Goal: Task Accomplishment & Management: Manage account settings

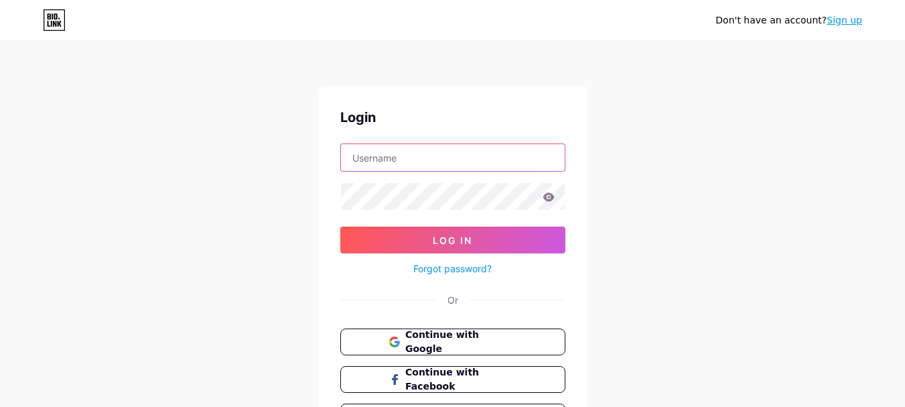
click at [438, 154] on input "text" at bounding box center [453, 157] width 224 height 27
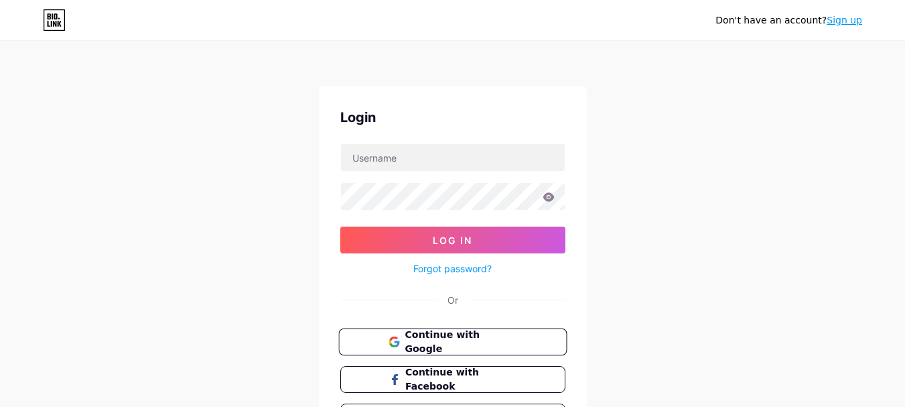
click at [443, 332] on button "Continue with Google" at bounding box center [452, 341] width 228 height 27
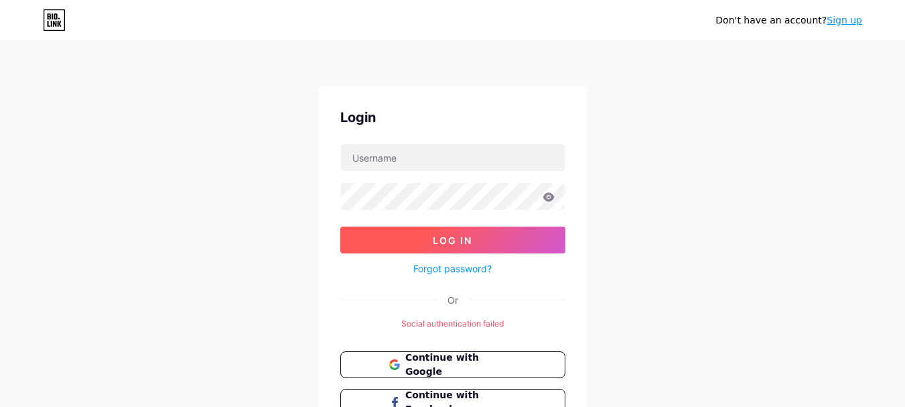
click at [448, 243] on span "Log In" at bounding box center [453, 240] width 40 height 11
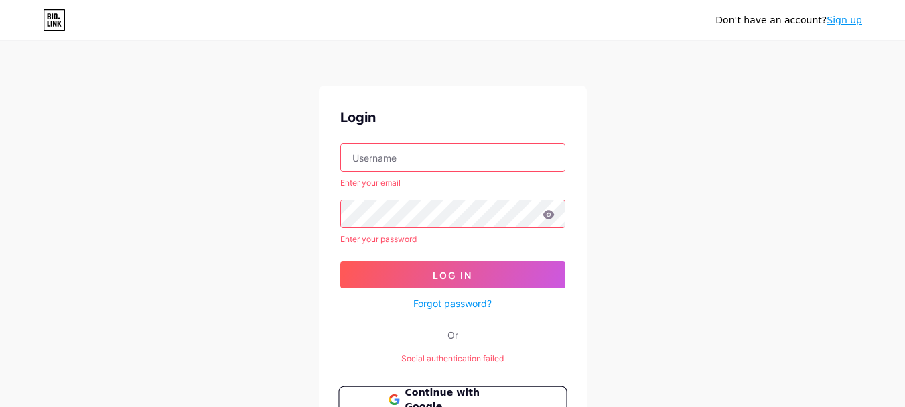
click at [476, 393] on span "Continue with Google" at bounding box center [461, 399] width 112 height 29
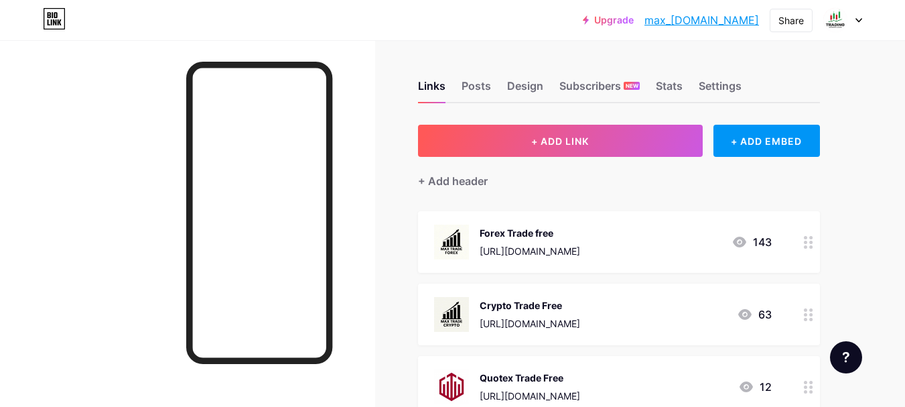
click at [614, 249] on div "Forex Trade free [URL][DOMAIN_NAME] 143" at bounding box center [603, 241] width 338 height 35
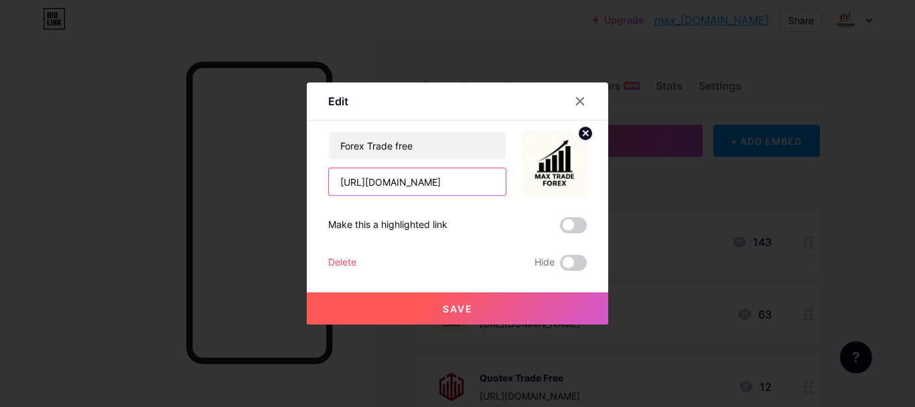
click at [475, 183] on input "[URL][DOMAIN_NAME]" at bounding box center [417, 181] width 177 height 27
paste input "[DOMAIN_NAME][URL]"
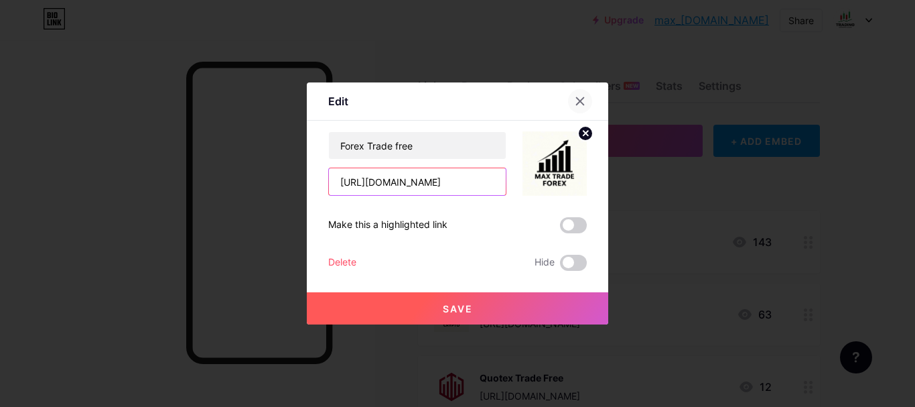
type input "[URL][DOMAIN_NAME]"
click at [570, 99] on div at bounding box center [580, 101] width 24 height 24
click at [570, 99] on div "Subscribers NEW" at bounding box center [600, 90] width 80 height 24
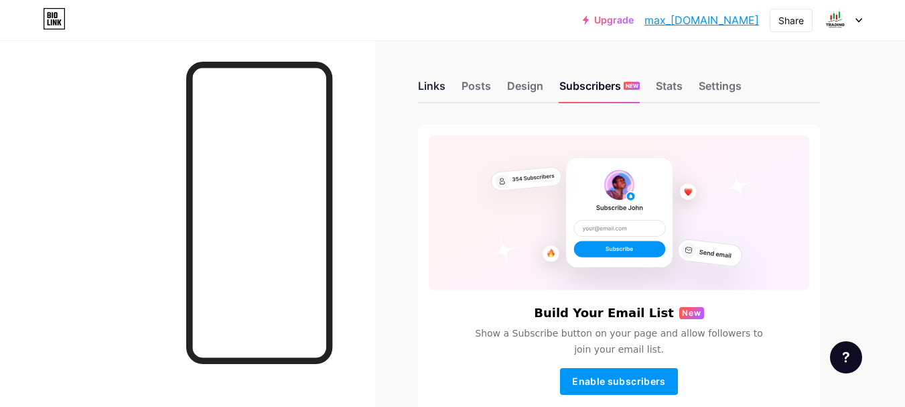
click at [430, 86] on div "Links" at bounding box center [431, 90] width 27 height 24
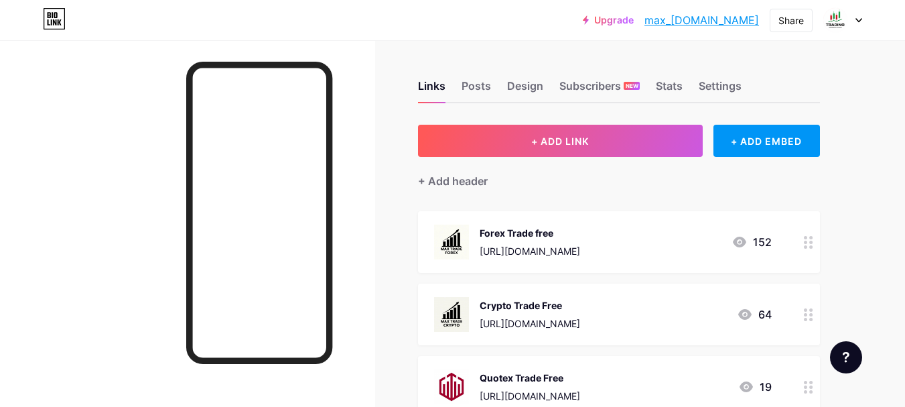
click at [519, 237] on div "Forex Trade free" at bounding box center [530, 233] width 101 height 14
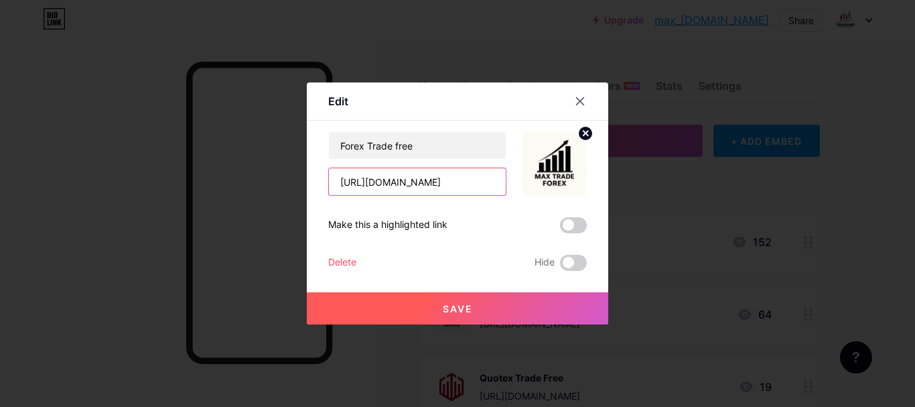
drag, startPoint x: 468, startPoint y: 186, endPoint x: 324, endPoint y: 186, distance: 144.1
click at [329, 186] on input "[URL][DOMAIN_NAME]" at bounding box center [417, 181] width 177 height 27
paste input "@forexrootbinary_bot"
type input "@forexrootbinary_bot"
click at [575, 103] on icon at bounding box center [580, 101] width 11 height 11
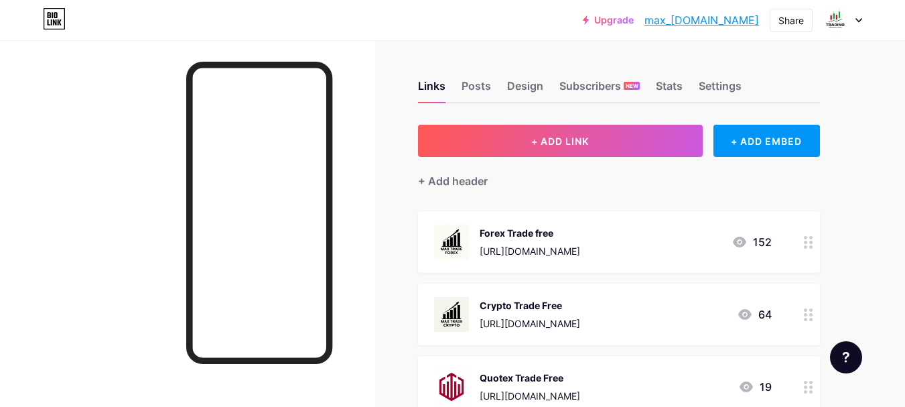
click at [547, 239] on div "Forex Trade free [URL][DOMAIN_NAME]" at bounding box center [530, 241] width 101 height 35
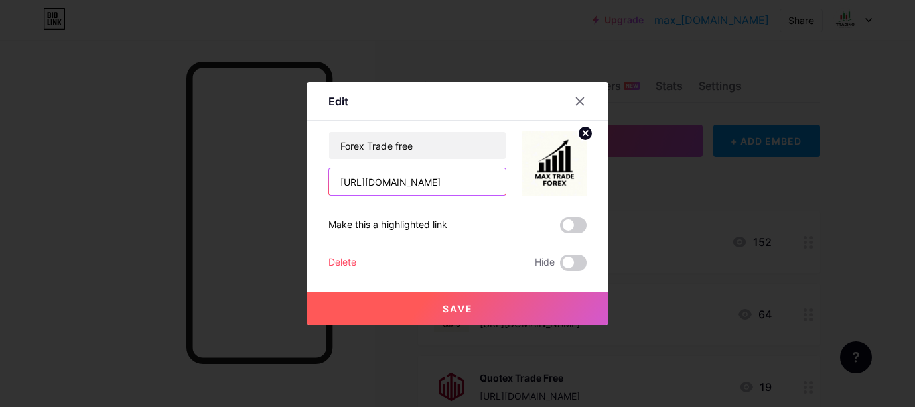
drag, startPoint x: 484, startPoint y: 181, endPoint x: 391, endPoint y: 182, distance: 93.8
click at [391, 182] on input "[URL][DOMAIN_NAME]" at bounding box center [417, 181] width 177 height 27
paste input "@forexrootbinary_bot"
click at [399, 183] on input "[URL][DOMAIN_NAME]" at bounding box center [417, 181] width 177 height 27
type input "[URL][DOMAIN_NAME]"
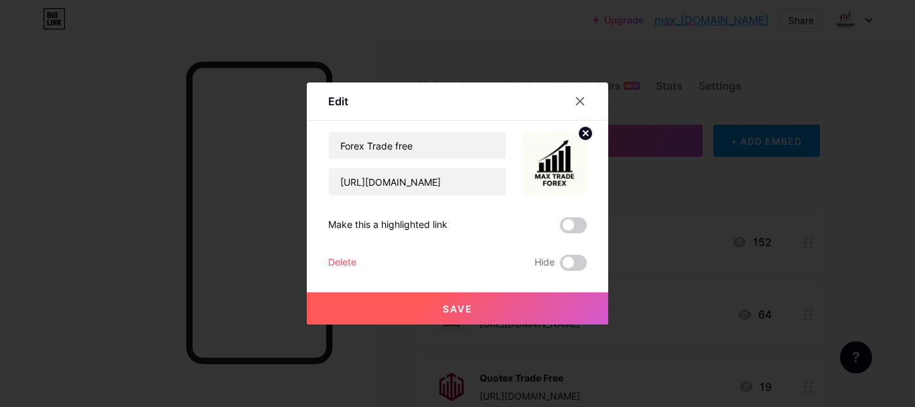
click at [474, 305] on button "Save" at bounding box center [458, 308] width 302 height 32
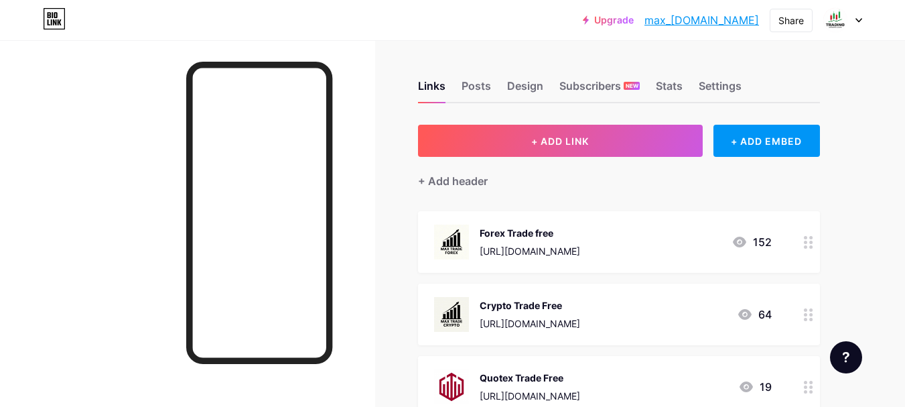
click at [545, 312] on div "Crypto Trade Free [URL][DOMAIN_NAME]" at bounding box center [530, 314] width 101 height 35
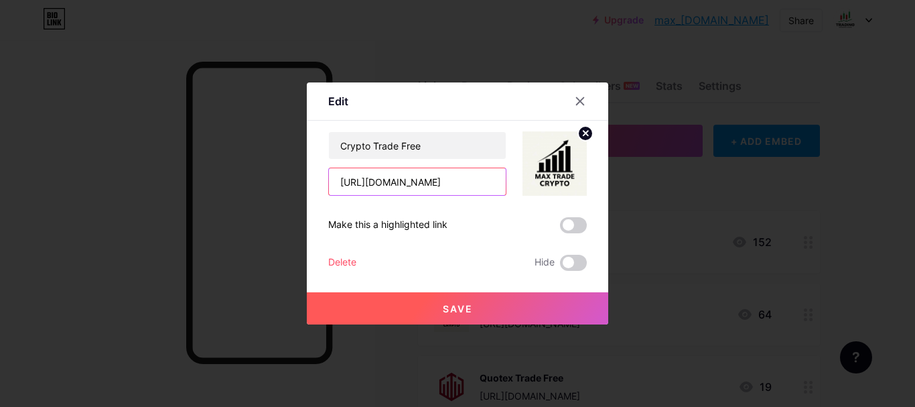
click at [462, 184] on input "[URL][DOMAIN_NAME]" at bounding box center [417, 181] width 177 height 27
paste input "[DOMAIN_NAME][URL]"
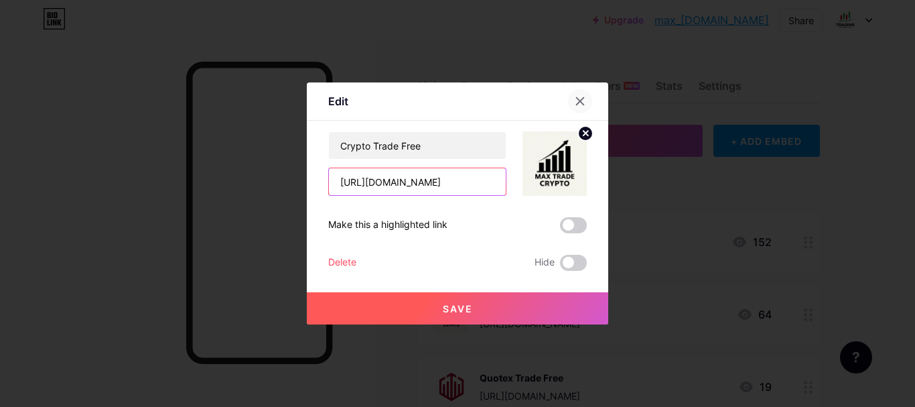
type input "[URL][DOMAIN_NAME]"
click at [575, 101] on icon at bounding box center [580, 101] width 11 height 11
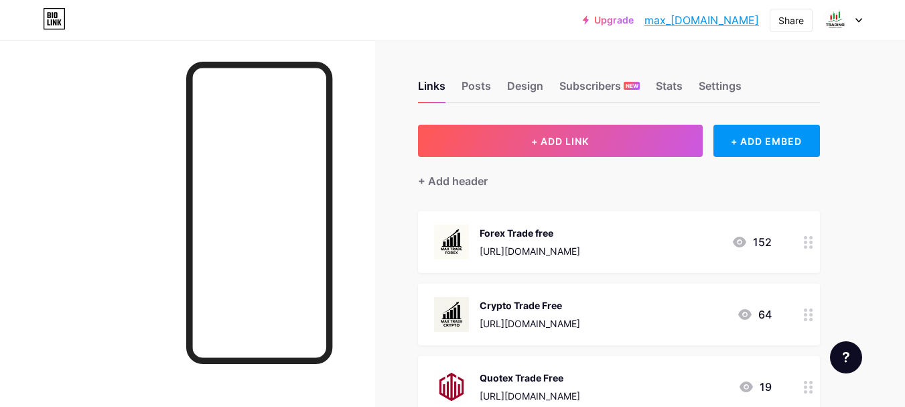
click at [557, 249] on div "[URL][DOMAIN_NAME]" at bounding box center [530, 251] width 101 height 14
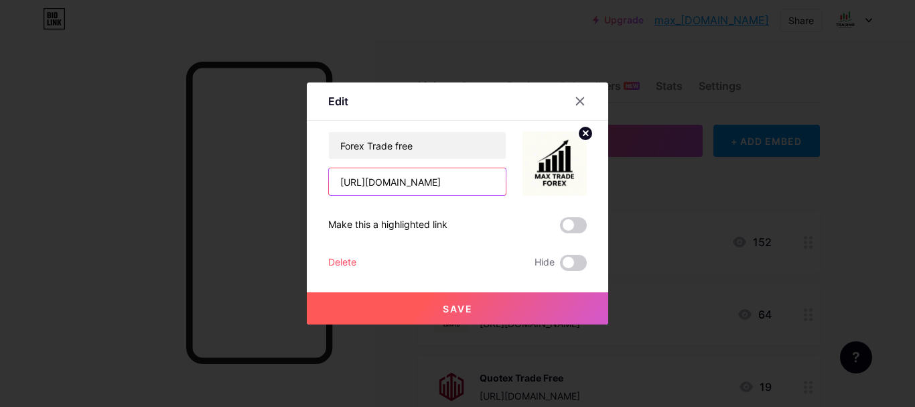
click at [458, 192] on input "[URL][DOMAIN_NAME]" at bounding box center [417, 181] width 177 height 27
paste input "[DOMAIN_NAME][URL]"
type input "[URL][DOMAIN_NAME]"
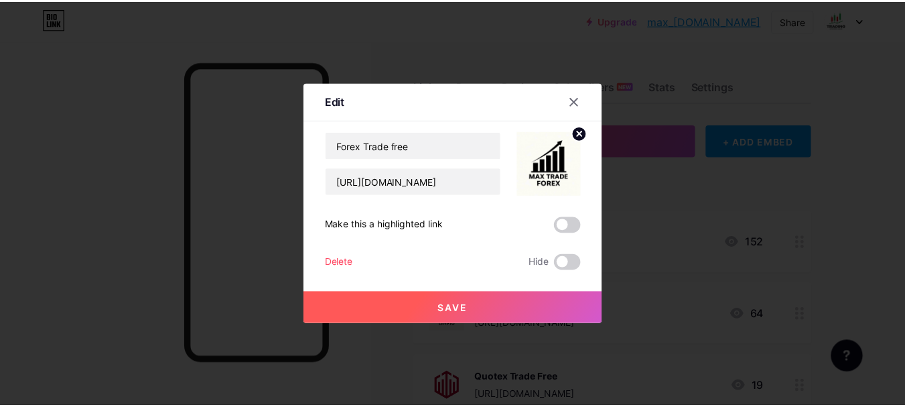
scroll to position [0, 0]
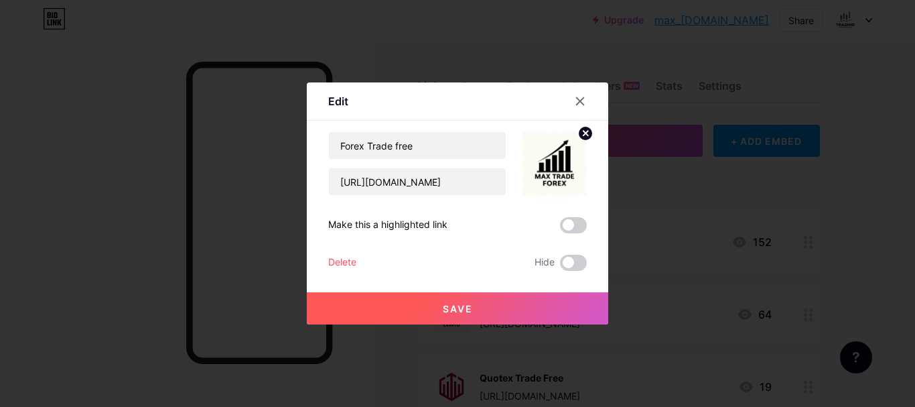
click at [469, 309] on button "Save" at bounding box center [458, 308] width 302 height 32
